Goal: Complete application form

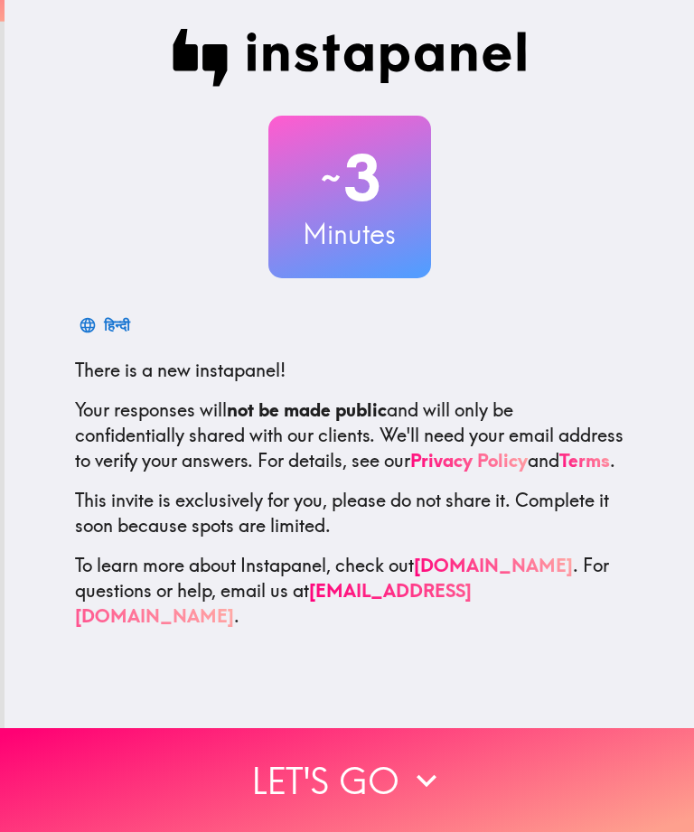
click at [300, 765] on button "Let's go" at bounding box center [347, 780] width 694 height 104
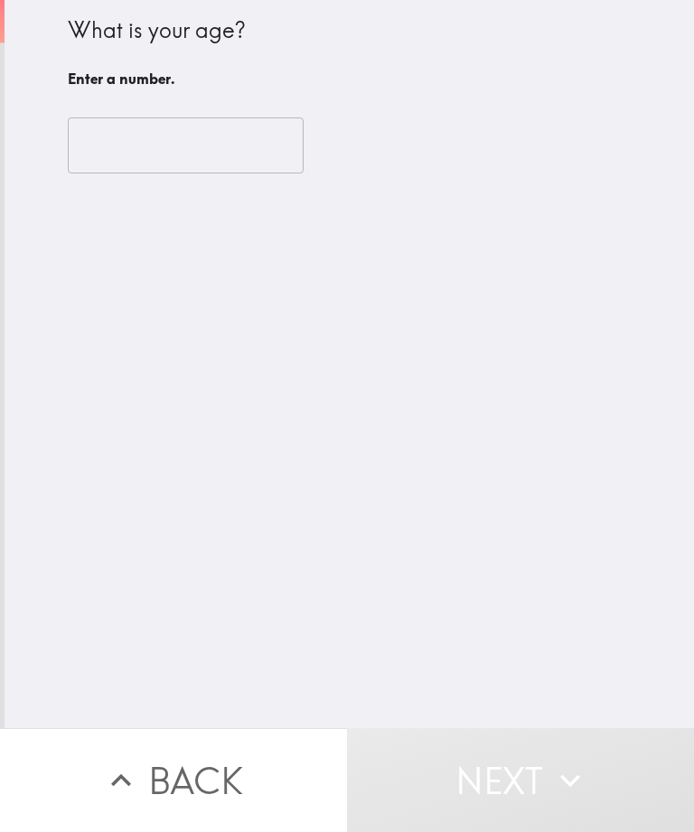
click at [81, 151] on input "number" at bounding box center [186, 145] width 236 height 56
click at [98, 148] on input "number" at bounding box center [186, 145] width 236 height 56
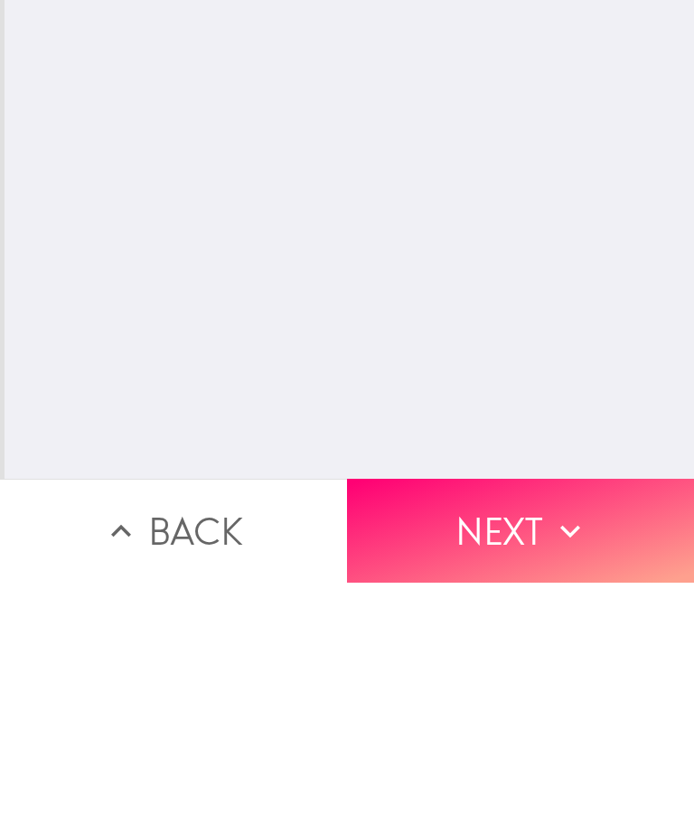
type input "72"
click at [456, 728] on button "Next" at bounding box center [520, 780] width 347 height 104
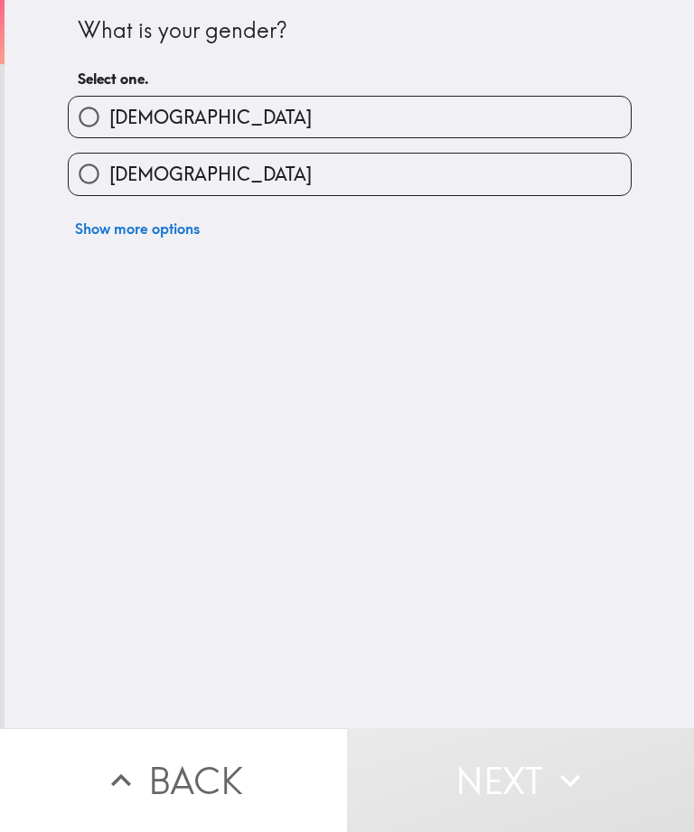
click at [92, 183] on input "[DEMOGRAPHIC_DATA]" at bounding box center [89, 174] width 41 height 41
radio input "true"
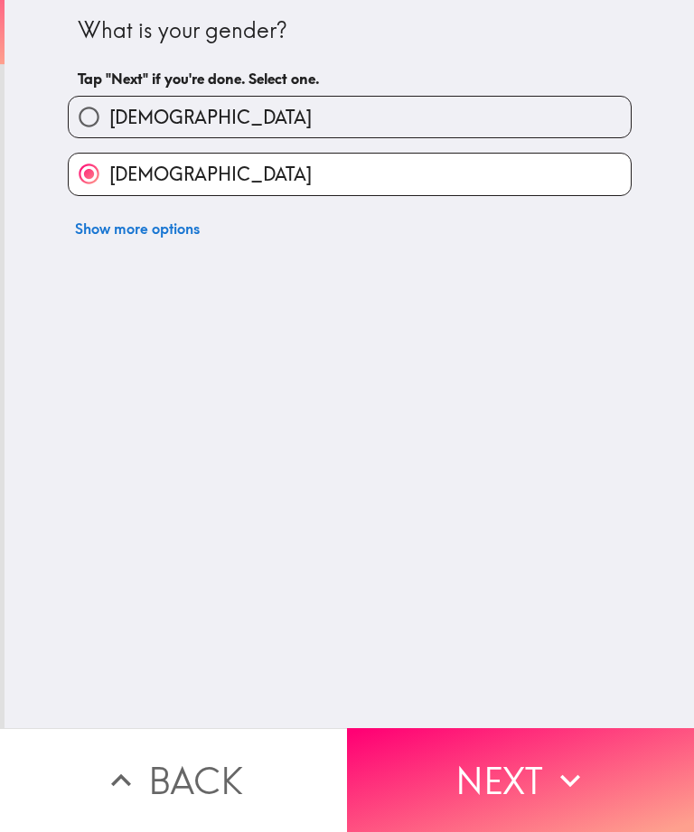
click at [520, 768] on button "Next" at bounding box center [520, 780] width 347 height 104
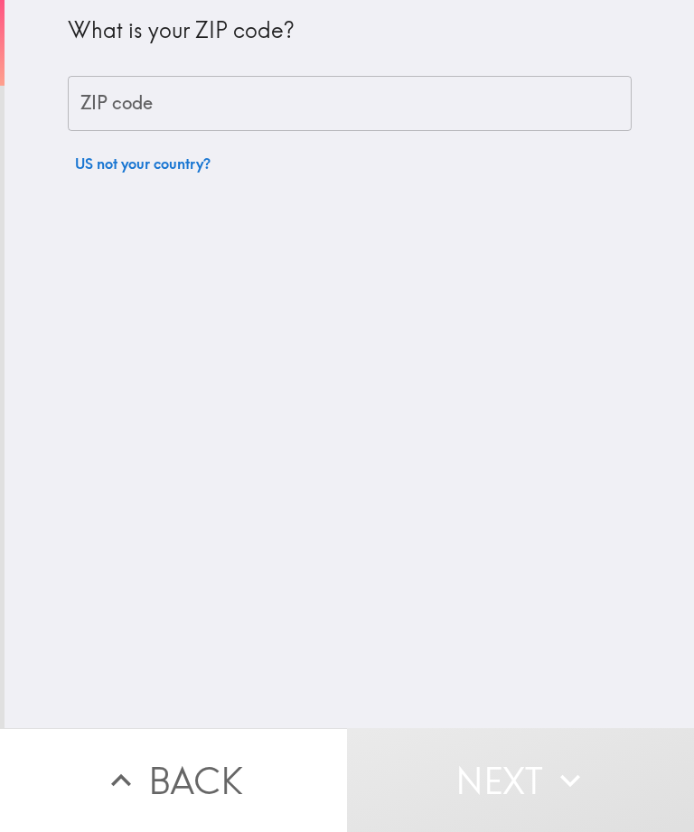
click at [94, 106] on div "ZIP code ZIP code" at bounding box center [350, 104] width 564 height 56
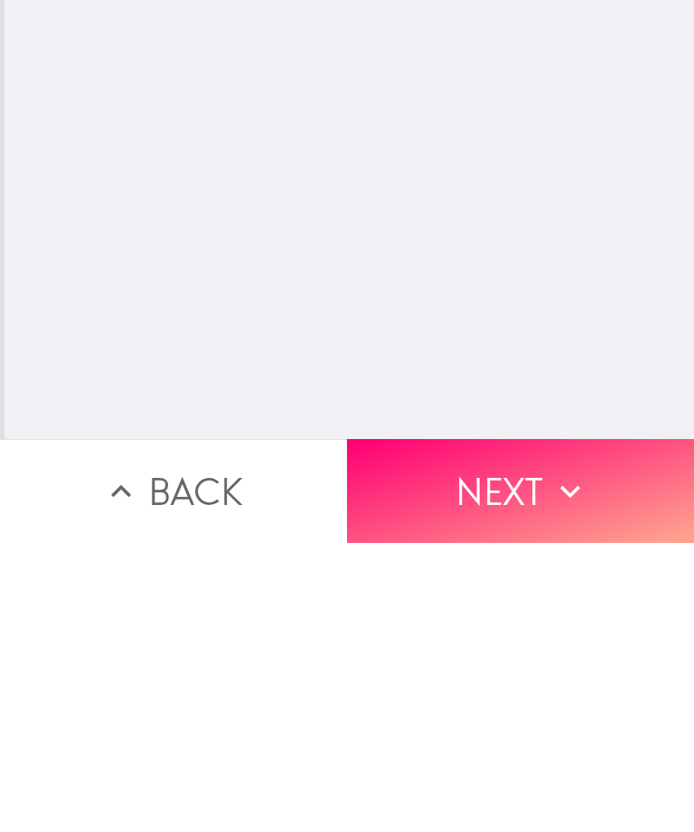
type input "85032"
click at [477, 728] on button "Next" at bounding box center [520, 780] width 347 height 104
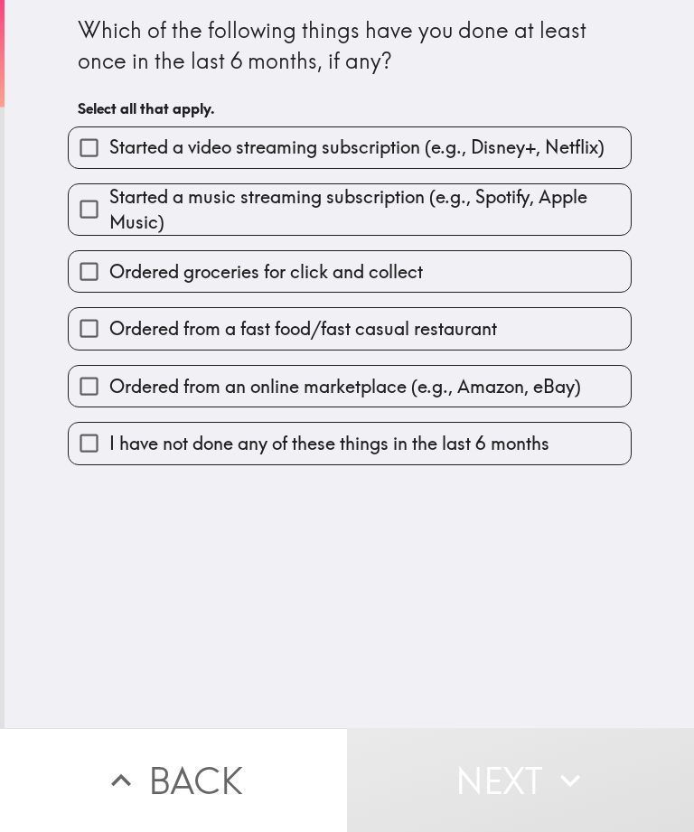
click at [86, 395] on input "Ordered from an online marketplace (e.g., Amazon, eBay)" at bounding box center [89, 386] width 41 height 41
checkbox input "true"
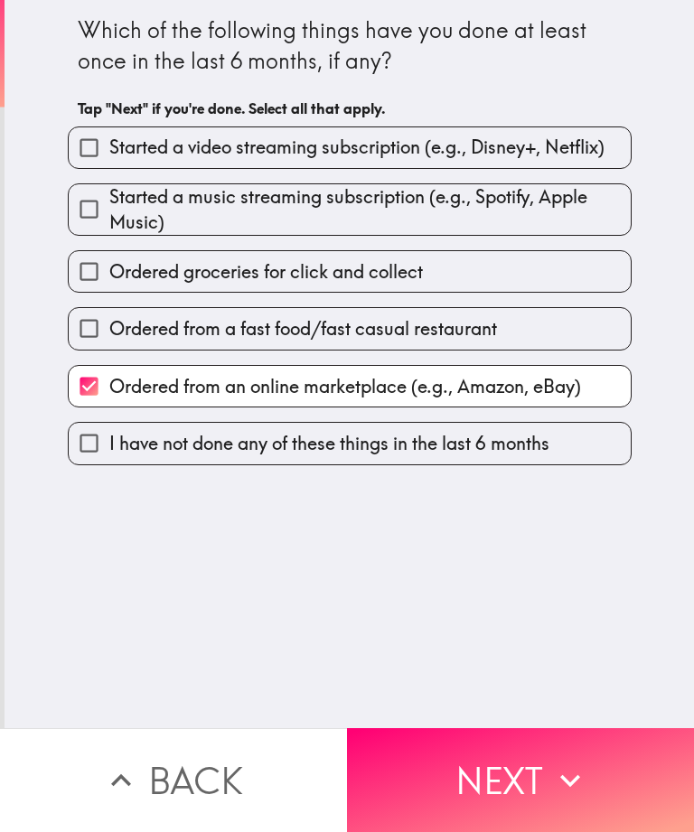
click at [508, 782] on button "Next" at bounding box center [520, 780] width 347 height 104
